Goal: Task Accomplishment & Management: Complete application form

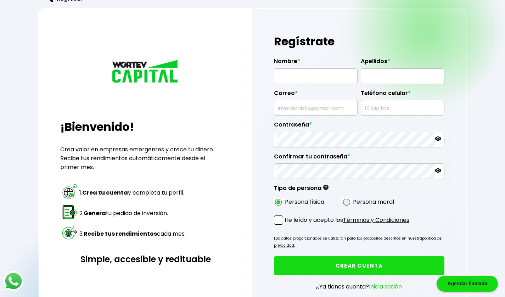
scroll to position [13, 0]
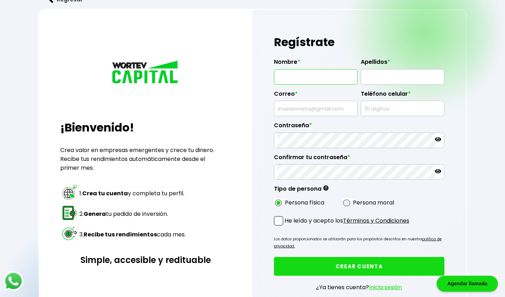
click at [314, 73] on input "text" at bounding box center [315, 76] width 77 height 15
type input "[PERSON_NAME]"
type input "[EMAIL_ADDRESS][DOMAIN_NAME]"
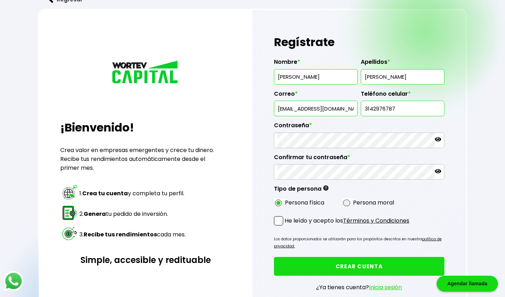
drag, startPoint x: 404, startPoint y: 109, endPoint x: 357, endPoint y: 106, distance: 47.2
click at [357, 106] on div "Nombre * DONER Apellidos * BARTOLON ROBLERO Correo * bartolondoner@gmail.com Te…" at bounding box center [359, 131] width 170 height 156
type input "9615390899"
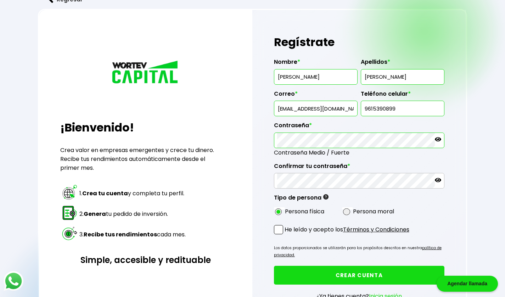
click at [359, 171] on label "Confirmar tu contraseña *" at bounding box center [359, 168] width 170 height 11
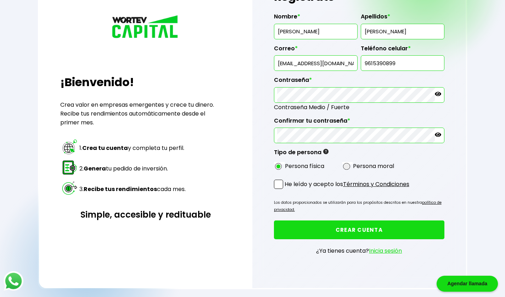
scroll to position [59, 0]
click at [279, 183] on span at bounding box center [278, 183] width 9 height 9
click at [286, 189] on input "He leído y acepto los Términos y Condiciones" at bounding box center [286, 189] width 0 height 0
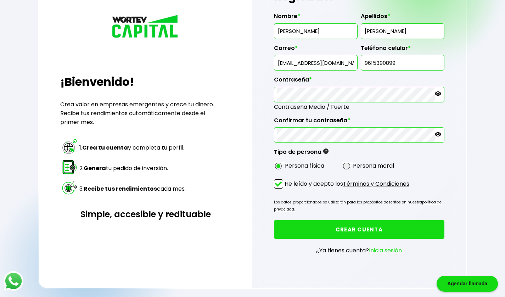
click at [342, 230] on button "CREAR CUENTA" at bounding box center [359, 229] width 170 height 19
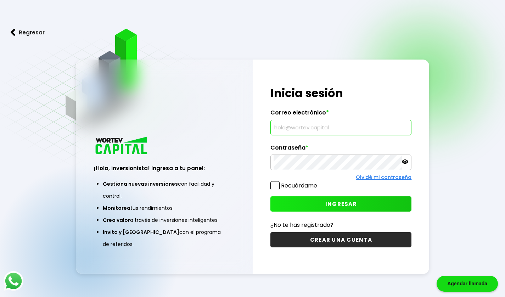
click at [298, 132] on input "text" at bounding box center [341, 127] width 135 height 15
type input "[EMAIL_ADDRESS][DOMAIN_NAME]"
click at [274, 187] on span at bounding box center [274, 185] width 9 height 9
click at [319, 182] on input "Recuérdame" at bounding box center [319, 182] width 0 height 0
click at [325, 209] on button "INGRESAR" at bounding box center [340, 203] width 141 height 15
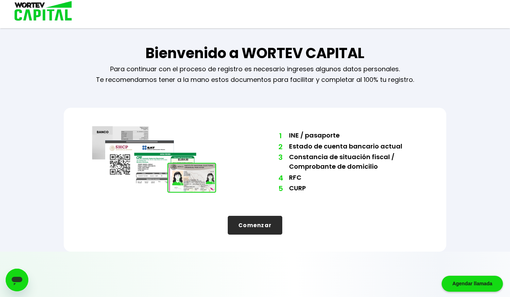
click at [258, 230] on button "Comenzar" at bounding box center [255, 225] width 55 height 19
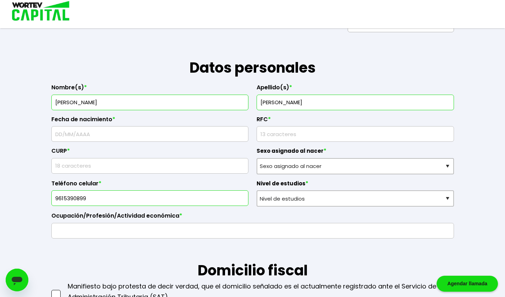
scroll to position [80, 0]
click at [136, 135] on input "text" at bounding box center [150, 133] width 191 height 15
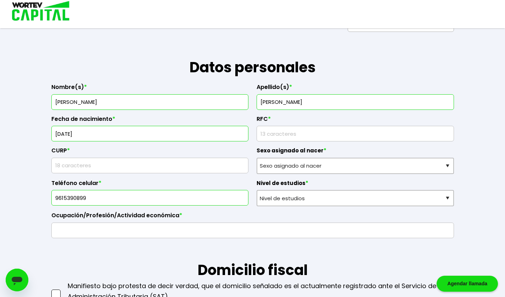
type input "[DATE]"
click at [288, 134] on input "rfc" at bounding box center [355, 133] width 191 height 15
type input "BARD8409184A7"
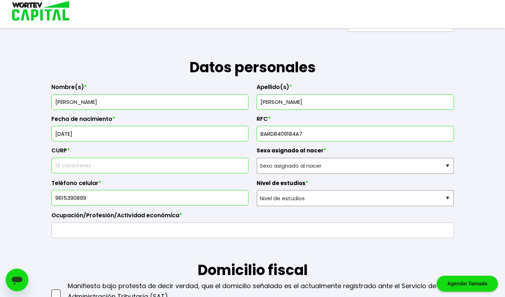
click at [146, 169] on input "text" at bounding box center [150, 165] width 191 height 15
type input "BARD840918HCSRBN15"
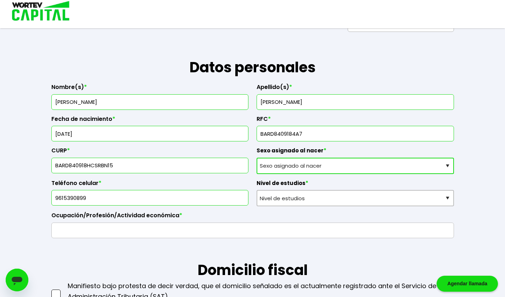
click at [301, 166] on select "Sexo asignado al nacer Hombre Mujer Prefiero no contestar" at bounding box center [355, 166] width 197 height 16
select select "Hombre"
click at [257, 158] on select "Sexo asignado al nacer Hombre Mujer Prefiero no contestar" at bounding box center [355, 166] width 197 height 16
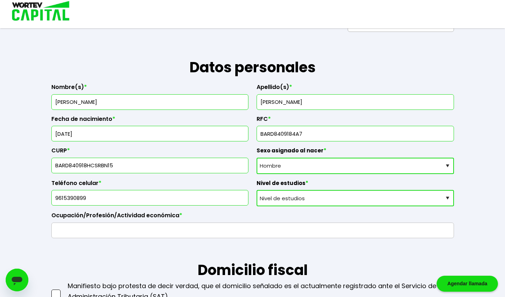
click at [329, 201] on select "Nivel de estudios Primaria Secundaria Bachillerato Licenciatura Posgrado" at bounding box center [355, 198] width 197 height 16
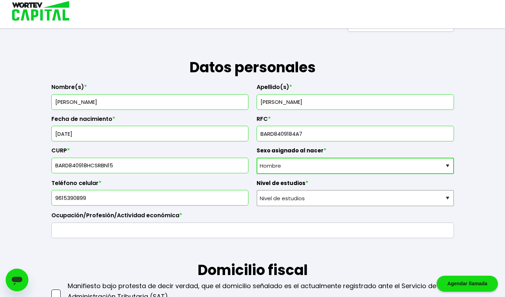
click at [297, 262] on h1 "Domicilio fiscal" at bounding box center [252, 259] width 403 height 43
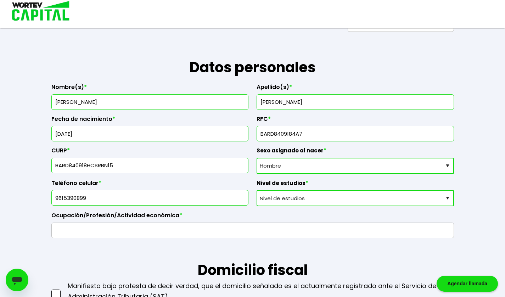
click at [299, 202] on select "Nivel de estudios Primaria Secundaria Bachillerato Licenciatura Posgrado" at bounding box center [355, 198] width 197 height 16
select select "Posgrado"
click at [257, 190] on select "Nivel de estudios Primaria Secundaria Bachillerato Licenciatura Posgrado" at bounding box center [355, 198] width 197 height 16
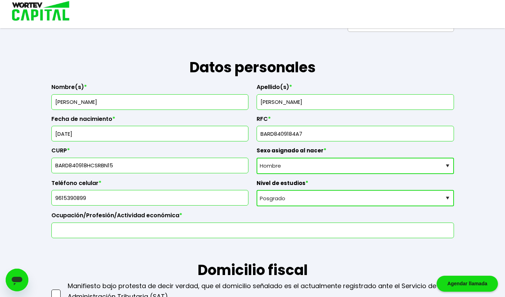
click at [182, 231] on input "text" at bounding box center [253, 230] width 396 height 15
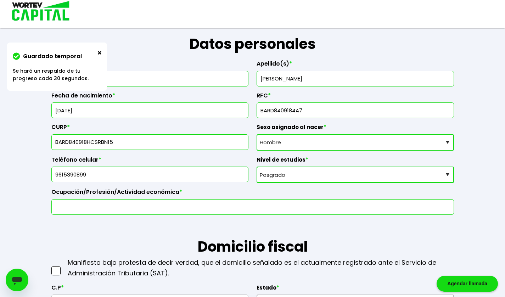
scroll to position [105, 0]
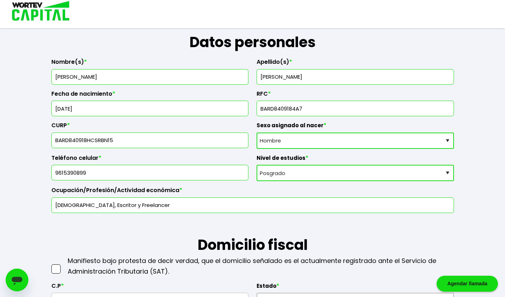
click at [88, 205] on input "[DEMOGRAPHIC_DATA], Escritor y Freelancer" at bounding box center [253, 205] width 396 height 15
click at [84, 206] on input "[DEMOGRAPHIC_DATA], Escritor y Freelancer" at bounding box center [253, 205] width 396 height 15
type input "[DEMOGRAPHIC_DATA], Escritor y Freelancer"
drag, startPoint x: 84, startPoint y: 206, endPoint x: 74, endPoint y: 213, distance: 11.7
click at [74, 213] on h1 "Domicilio fiscal" at bounding box center [252, 234] width 403 height 43
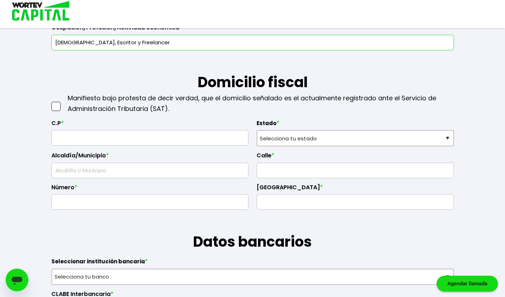
scroll to position [268, 0]
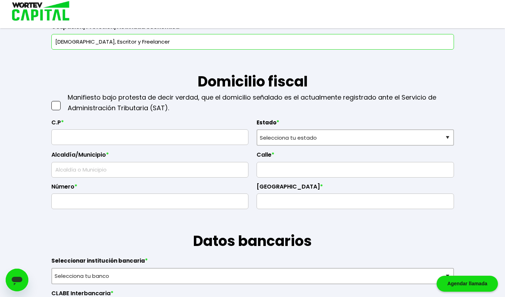
click at [56, 108] on span at bounding box center [55, 105] width 9 height 9
click at [63, 102] on input "checkbox" at bounding box center [63, 102] width 0 height 0
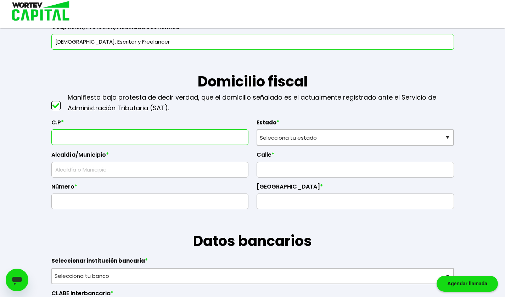
click at [74, 139] on input "text" at bounding box center [150, 137] width 191 height 15
type input "54948"
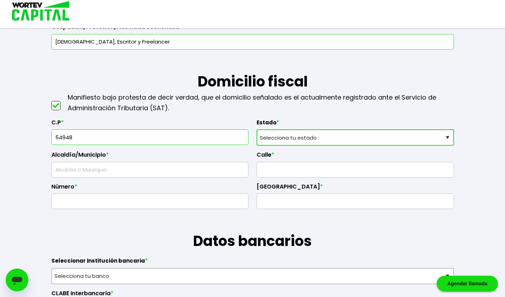
select select "DF"
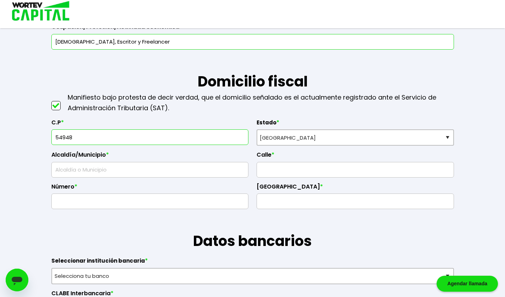
type input "[GEOGRAPHIC_DATA]"
type input "Temamatla"
type input "Mz94"
type input "Solidaridad 3ra. Sección"
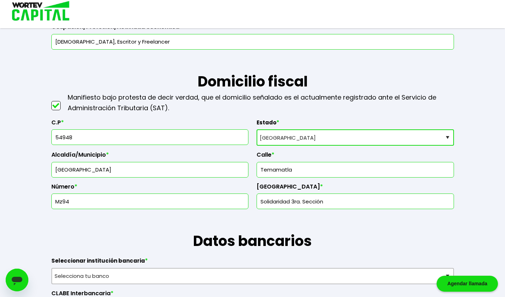
type input "[GEOGRAPHIC_DATA]"
click at [276, 166] on input "text" at bounding box center [355, 169] width 191 height 15
type input "Temamatla"
type input "Mz94"
type input "Solidaridad 3ra. Sección"
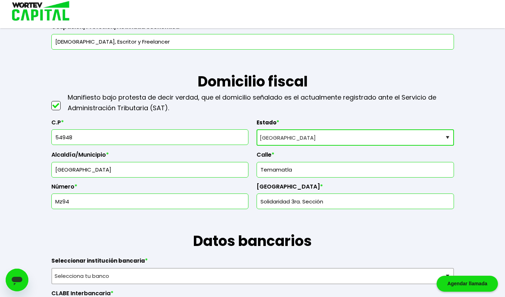
click at [109, 203] on input "Mz94" at bounding box center [150, 201] width 191 height 15
click at [62, 202] on input "Mz94 Lt12" at bounding box center [150, 201] width 191 height 15
click at [76, 201] on input "Mz.94 Lt12" at bounding box center [150, 201] width 191 height 15
click at [63, 201] on input "Mz.94 Lt. 12" at bounding box center [150, 201] width 191 height 15
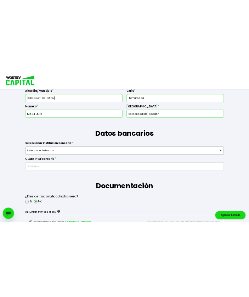
scroll to position [392, 0]
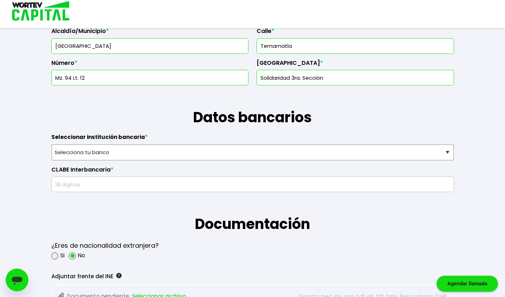
type input "Mz. 94 Lt. 12"
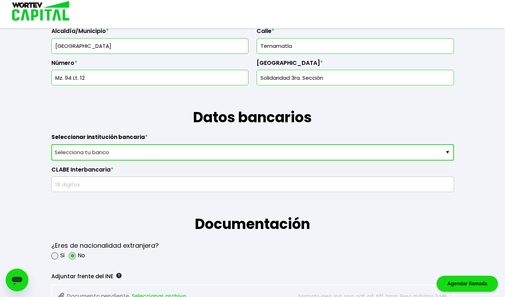
click at [320, 151] on select "Selecciona tu banco ABC Capital Actinver Afirme Albo ASP Banamex Banbajio Banco…" at bounding box center [252, 152] width 403 height 16
select select "Stori"
click at [51, 144] on select "Selecciona tu banco ABC Capital Actinver Afirme Albo ASP Banamex Banbajio Banco…" at bounding box center [252, 152] width 403 height 16
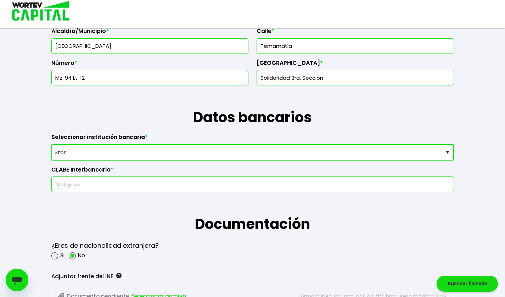
click at [87, 183] on input "text" at bounding box center [253, 184] width 396 height 15
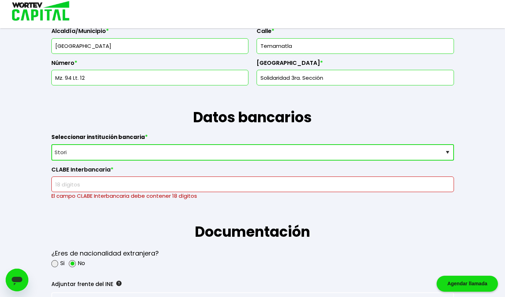
paste input "646180402319812"
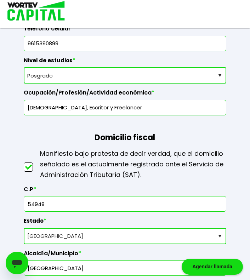
type input "[CREDIT_CARD_NUMBER]"
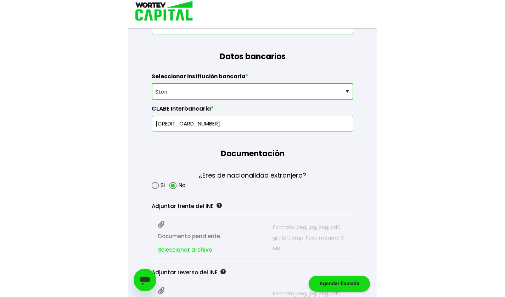
scroll to position [730, 0]
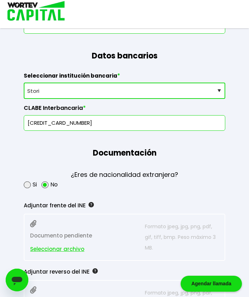
click at [197, 162] on h1 "Documentación" at bounding box center [125, 147] width 202 height 33
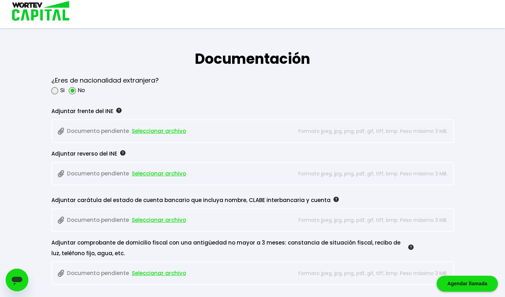
scroll to position [557, 0]
click at [158, 131] on span "Seleccionar archivo" at bounding box center [159, 131] width 54 height 11
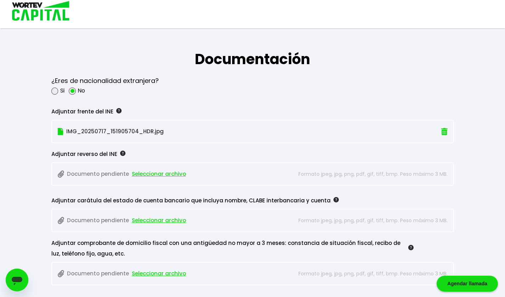
click at [146, 174] on span "Seleccionar archivo" at bounding box center [159, 174] width 54 height 11
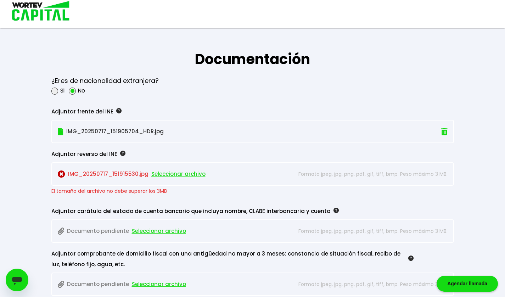
click at [172, 173] on span "Seleccionar archivo" at bounding box center [178, 174] width 54 height 11
click at [60, 171] on img at bounding box center [61, 173] width 7 height 7
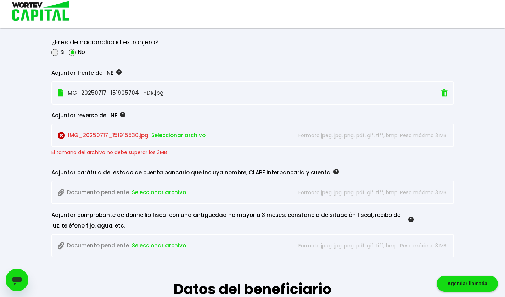
scroll to position [596, 0]
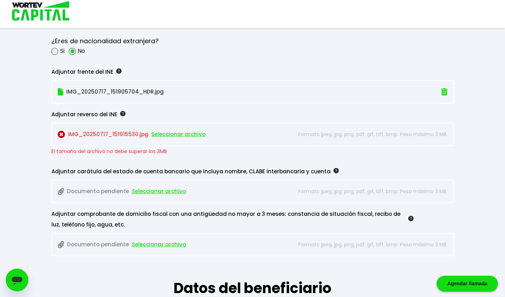
click at [172, 134] on span "Seleccionar archivo" at bounding box center [178, 134] width 54 height 11
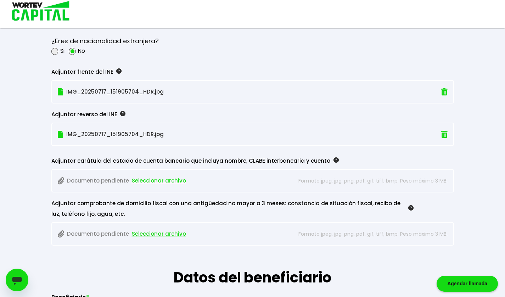
click at [99, 132] on p "IMG_20250717_151905704_HDR.jpg" at bounding box center [222, 134] width 329 height 11
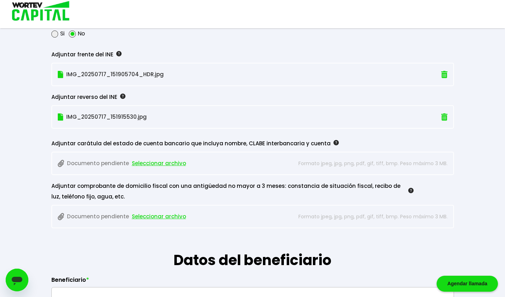
click at [155, 162] on span "Seleccionar archivo" at bounding box center [159, 163] width 54 height 11
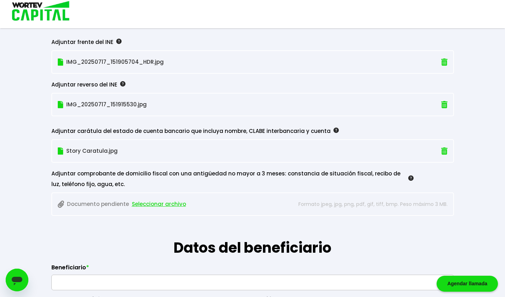
scroll to position [627, 0]
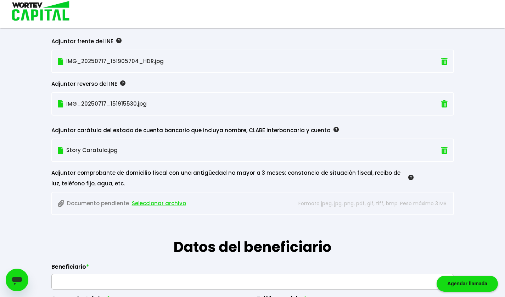
click at [150, 203] on span "Seleccionar archivo" at bounding box center [159, 203] width 54 height 11
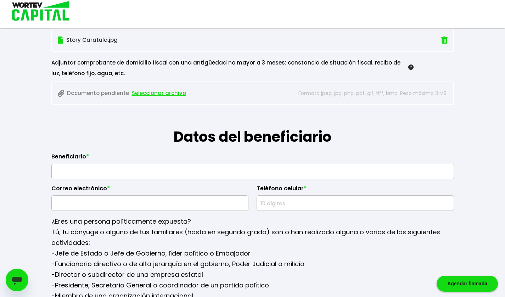
scroll to position [665, 0]
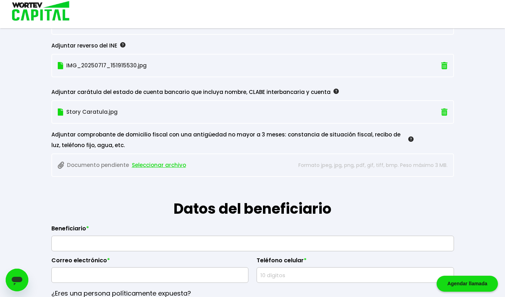
click at [163, 161] on span "Seleccionar archivo" at bounding box center [159, 165] width 54 height 11
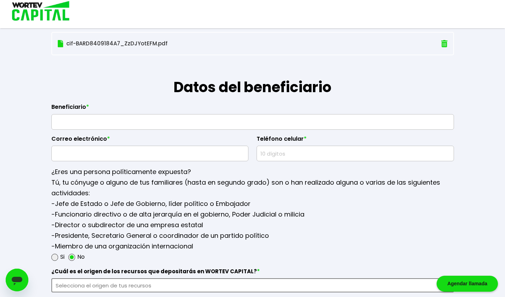
scroll to position [791, 0]
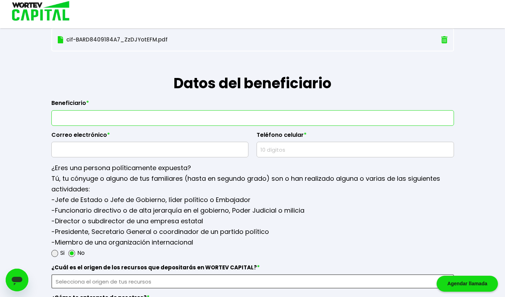
click at [157, 119] on input "text" at bounding box center [253, 118] width 396 height 15
type input "[PERSON_NAME] Hope [PERSON_NAME]"
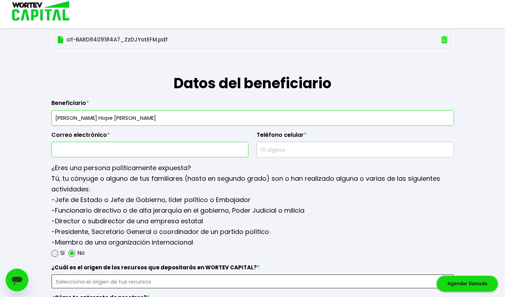
click at [139, 147] on input "text" at bounding box center [150, 149] width 191 height 15
type input "[PERSON_NAME][EMAIL_ADDRESS][DOMAIN_NAME]"
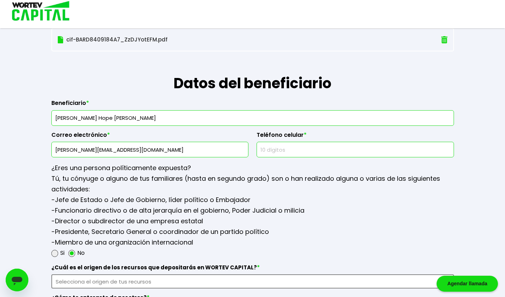
click at [280, 148] on input "text" at bounding box center [355, 149] width 191 height 15
type input "9615390899"
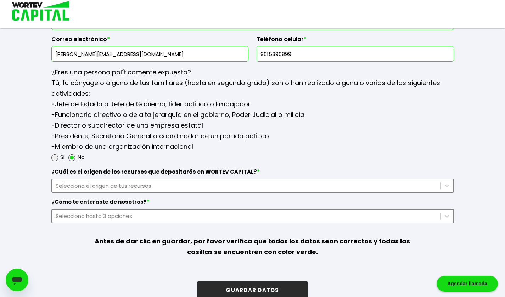
scroll to position [899, 0]
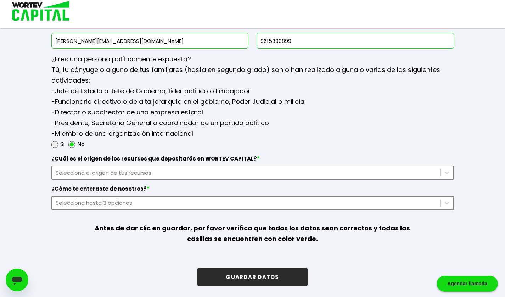
click at [241, 169] on div "Selecciona el origen de tus recursos" at bounding box center [246, 173] width 381 height 8
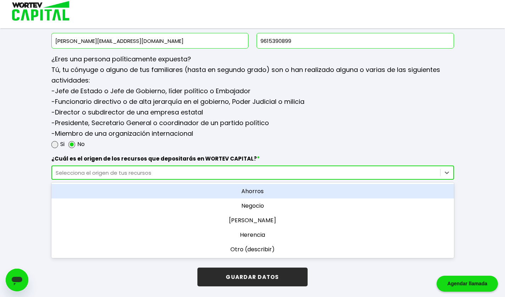
click at [256, 195] on div "Ahorros" at bounding box center [252, 191] width 403 height 15
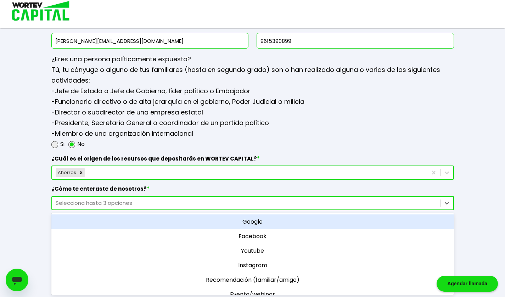
click at [258, 205] on div "Selecciona hasta 3 opciones" at bounding box center [246, 203] width 381 height 8
click at [256, 223] on div "Google" at bounding box center [252, 221] width 403 height 15
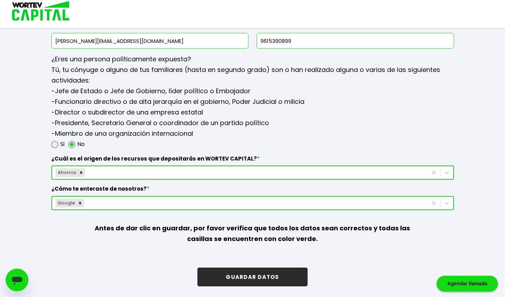
click at [253, 277] on button "GUARDAR DATOS" at bounding box center [252, 277] width 110 height 19
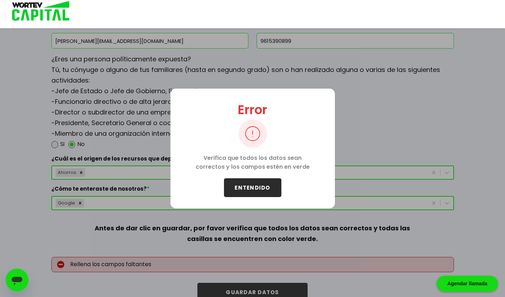
click at [247, 187] on button "ENTENDIDO" at bounding box center [252, 187] width 57 height 19
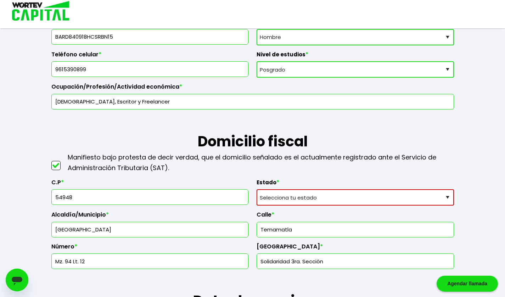
scroll to position [209, 0]
click at [285, 195] on select "Selecciona tu estado [GEOGRAPHIC_DATA] [GEOGRAPHIC_DATA][US_STATE] [GEOGRAPHIC_…" at bounding box center [355, 197] width 197 height 16
select select "MX"
click at [257, 189] on select "Selecciona tu estado [GEOGRAPHIC_DATA] [GEOGRAPHIC_DATA][US_STATE] [GEOGRAPHIC_…" at bounding box center [355, 197] width 197 height 16
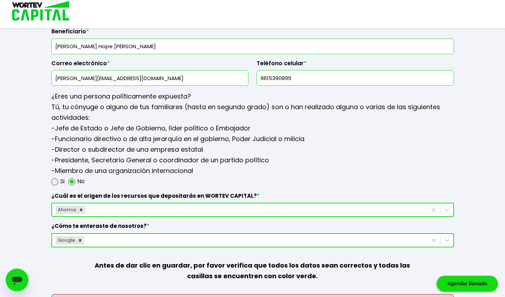
scroll to position [915, 0]
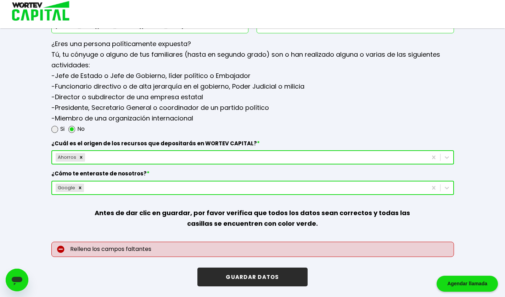
click at [246, 279] on button "GUARDAR DATOS" at bounding box center [252, 277] width 110 height 19
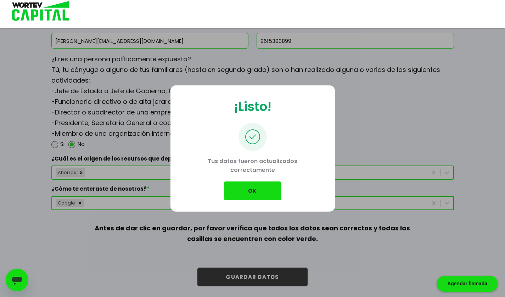
click at [251, 198] on button "OK" at bounding box center [252, 190] width 57 height 19
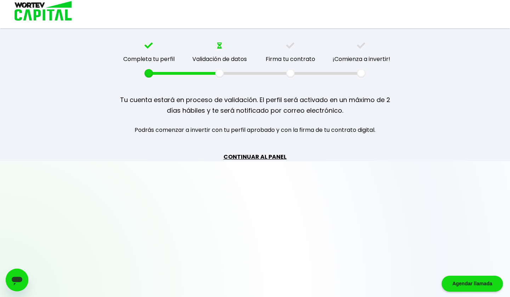
click at [264, 159] on link "CONTINUAR AL PANEL" at bounding box center [255, 156] width 63 height 9
